Goal: Find specific page/section: Find specific page/section

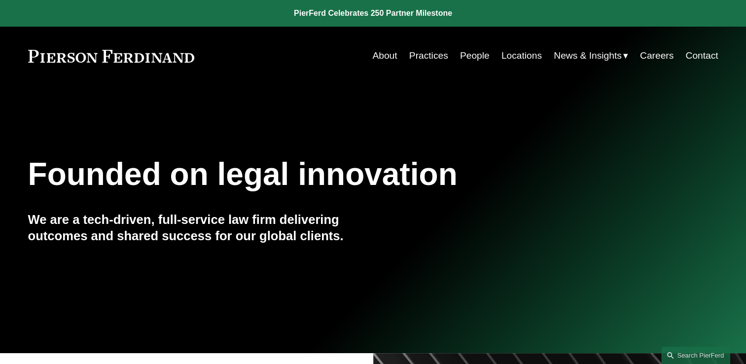
click at [464, 52] on link "People" at bounding box center [475, 55] width 30 height 19
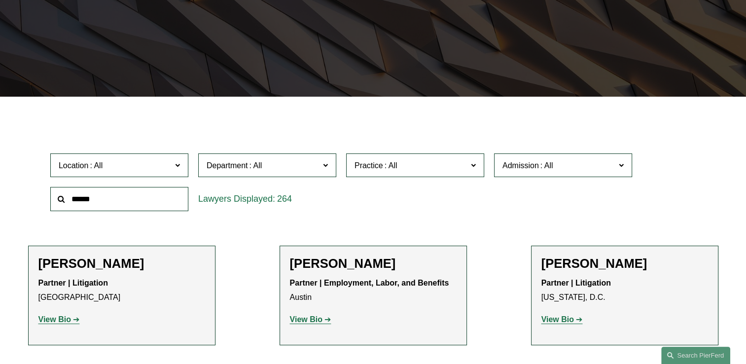
scroll to position [197, 0]
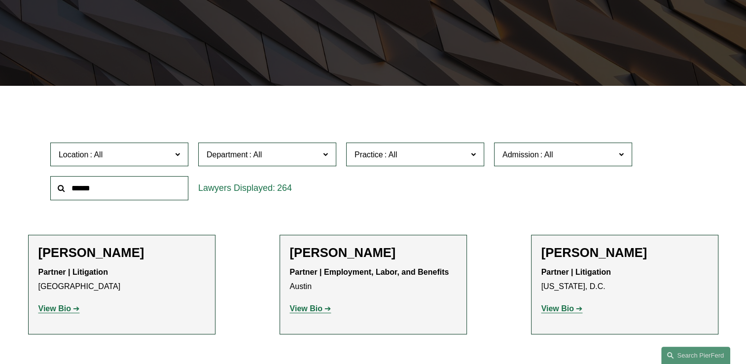
click at [165, 190] on input "text" at bounding box center [119, 188] width 138 height 24
type input "****"
